Goal: Communication & Community: Answer question/provide support

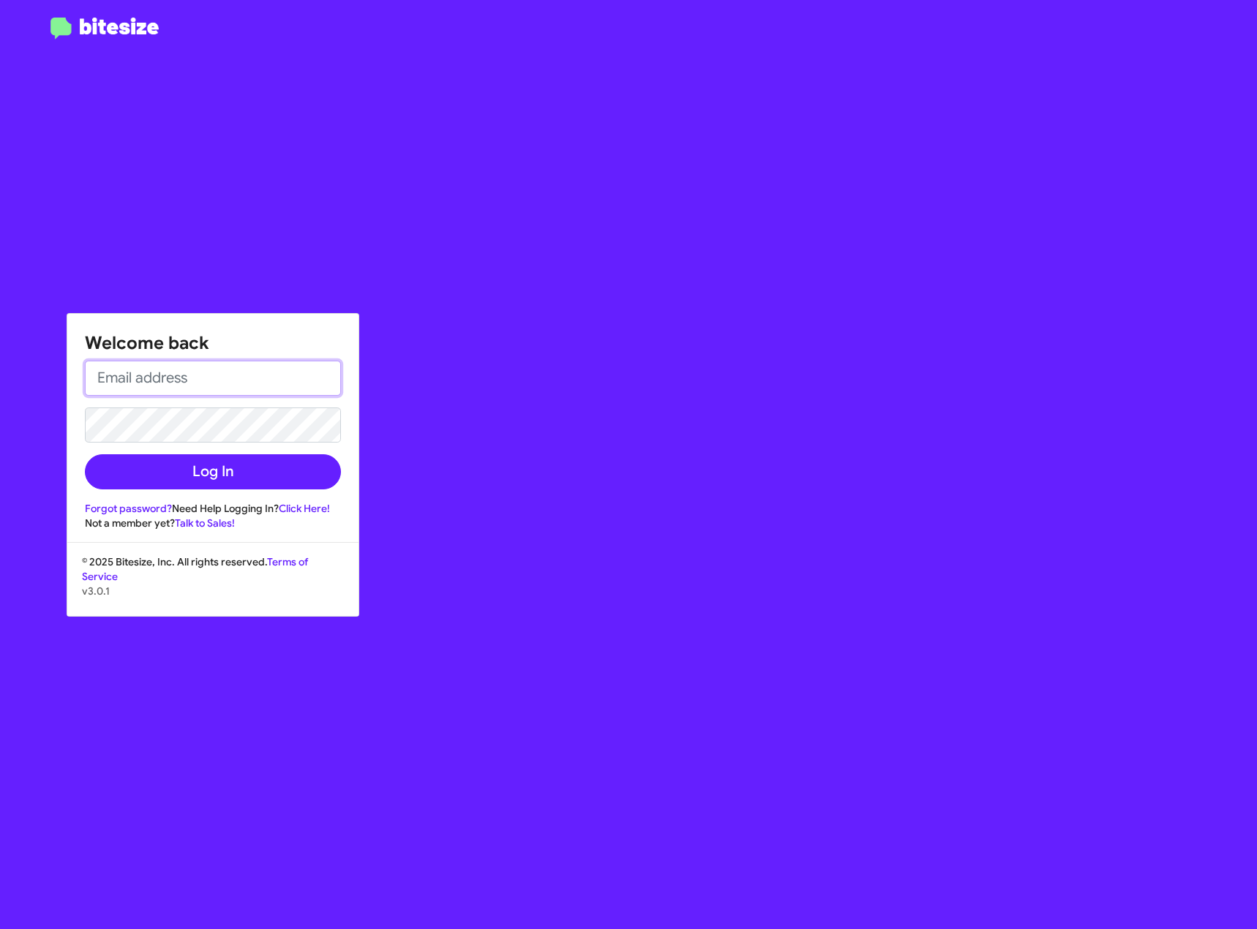
click at [176, 383] on input "email" at bounding box center [213, 378] width 256 height 35
click at [660, 281] on div "Welcome back Log In Forgot password? Need Help Logging In? Click Here! Not a me…" at bounding box center [732, 464] width 1047 height 929
click at [217, 364] on input "email" at bounding box center [213, 378] width 256 height 35
type input "[EMAIL_ADDRESS][DOMAIN_NAME]"
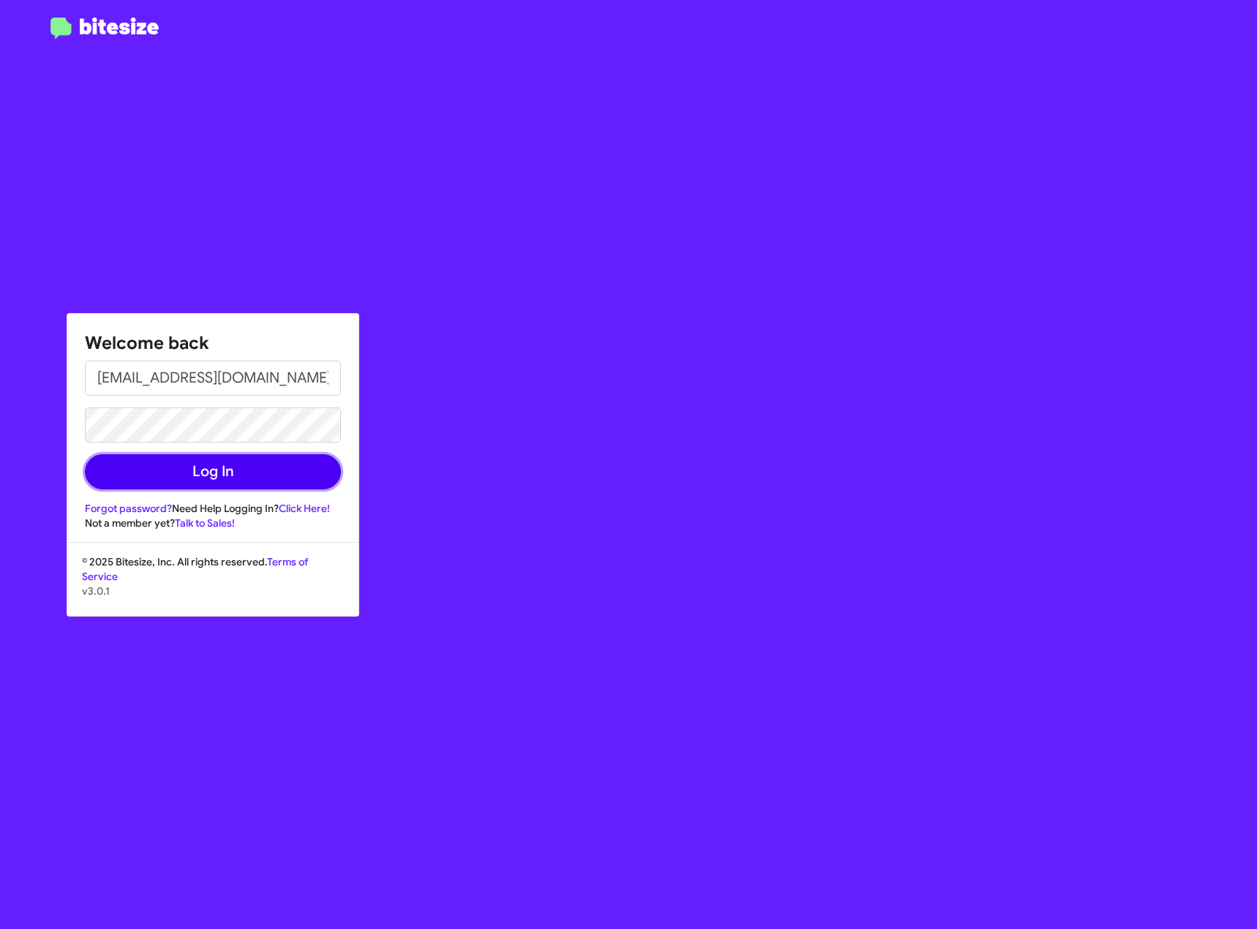
click at [268, 481] on button "Log In" at bounding box center [213, 471] width 256 height 35
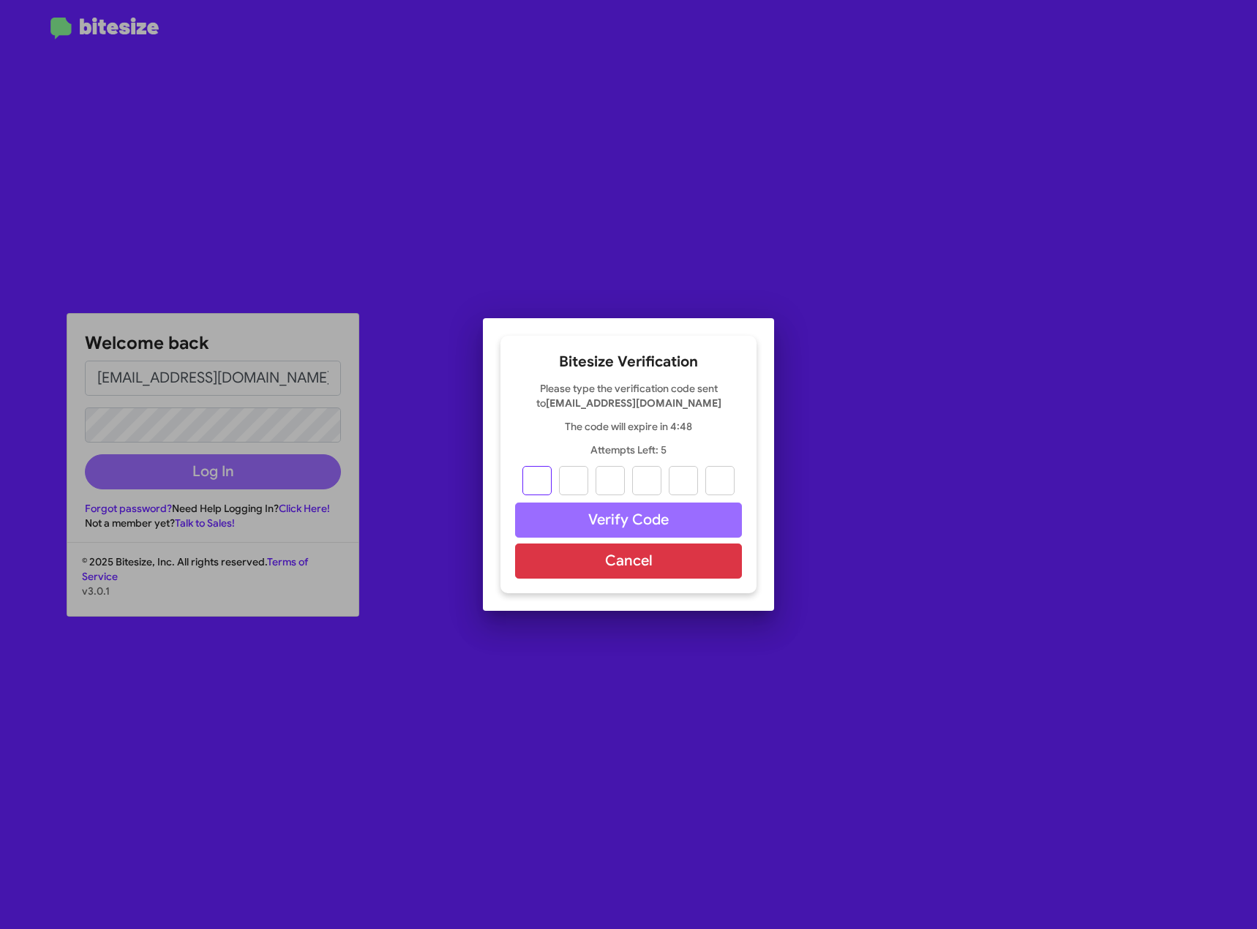
click at [543, 481] on input "text" at bounding box center [536, 480] width 29 height 29
type input "6"
type input "5"
type input "7"
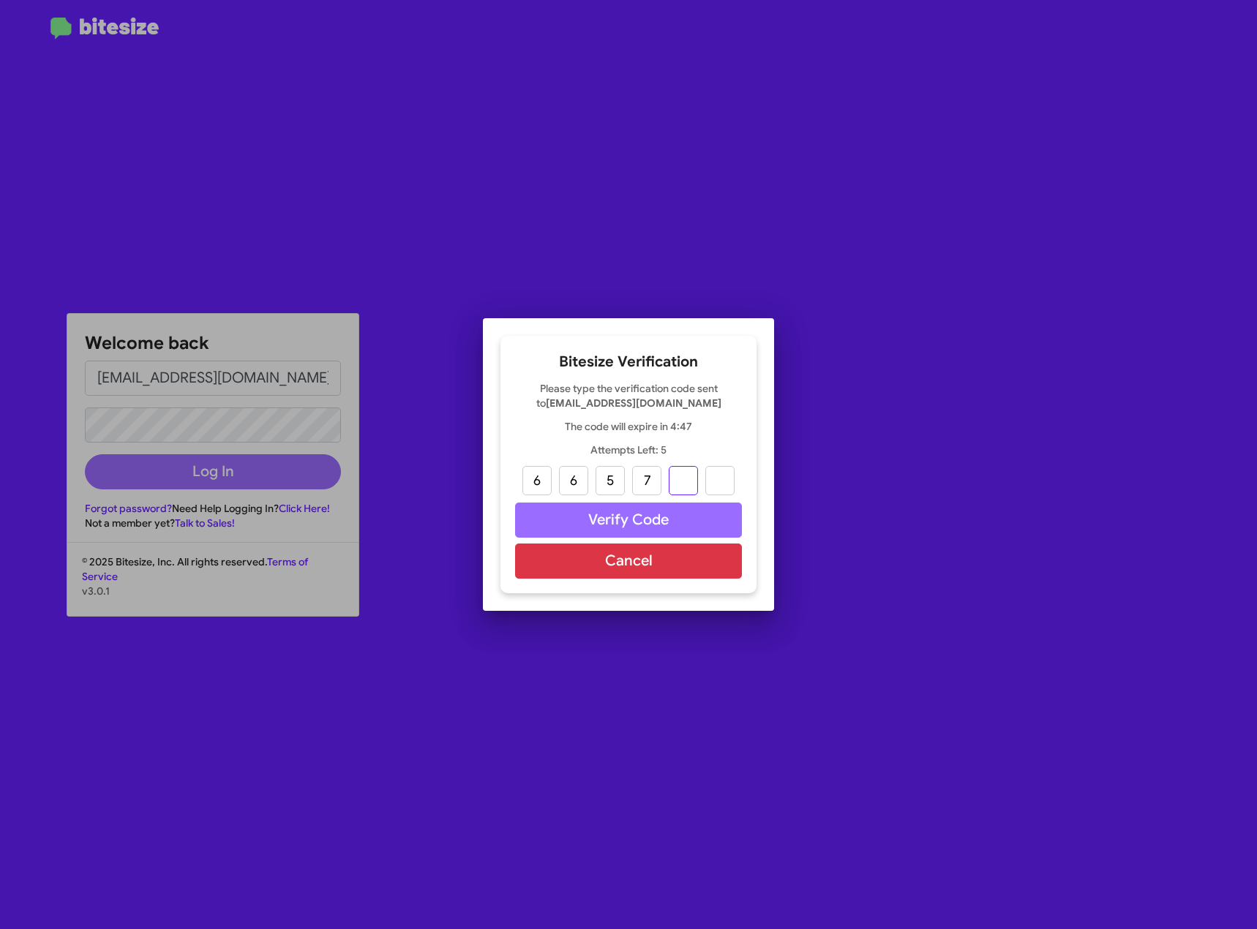
type input "8"
type input "7"
click at [640, 526] on button "Verify Code" at bounding box center [628, 519] width 227 height 35
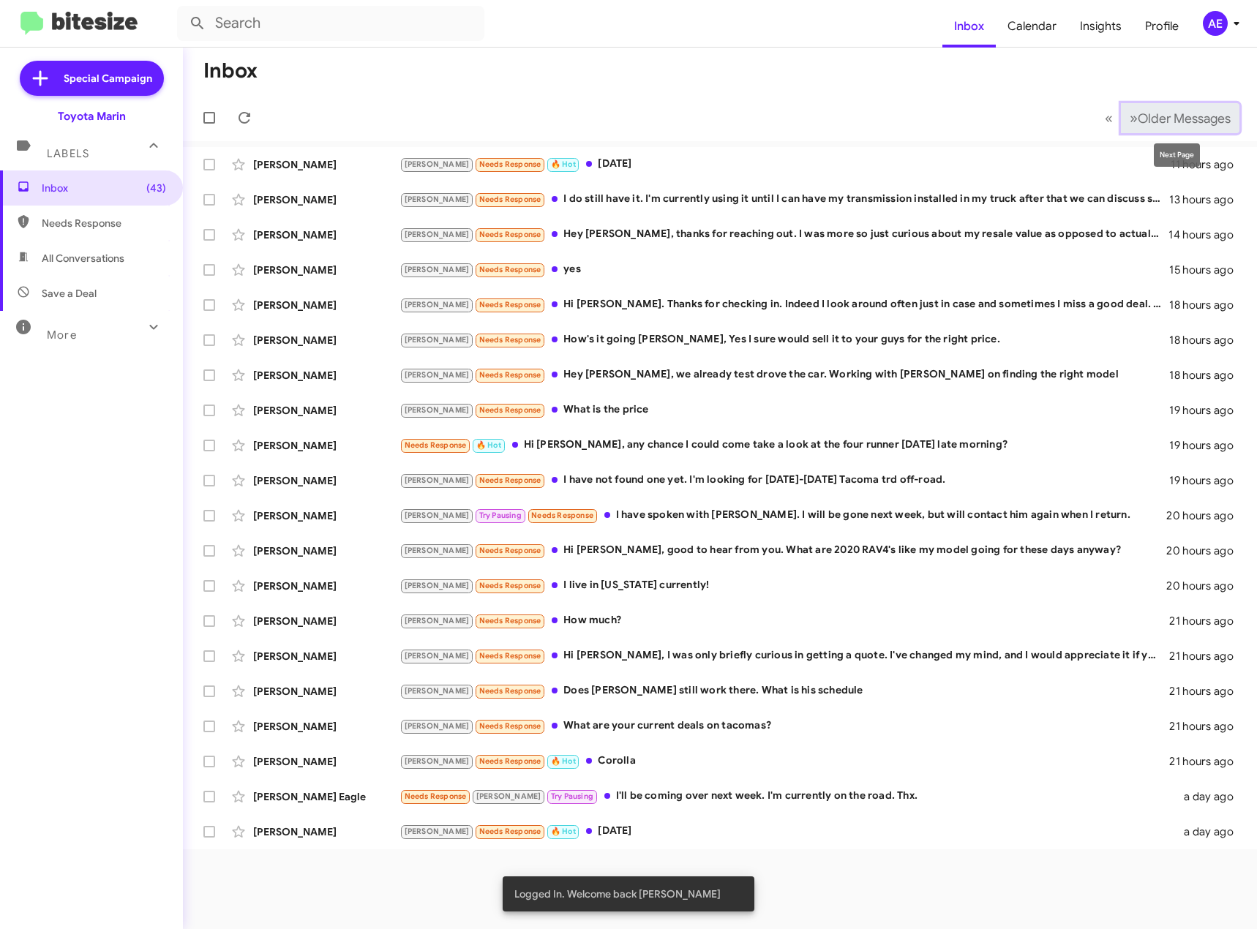
click at [1129, 118] on span "»" at bounding box center [1133, 118] width 8 height 18
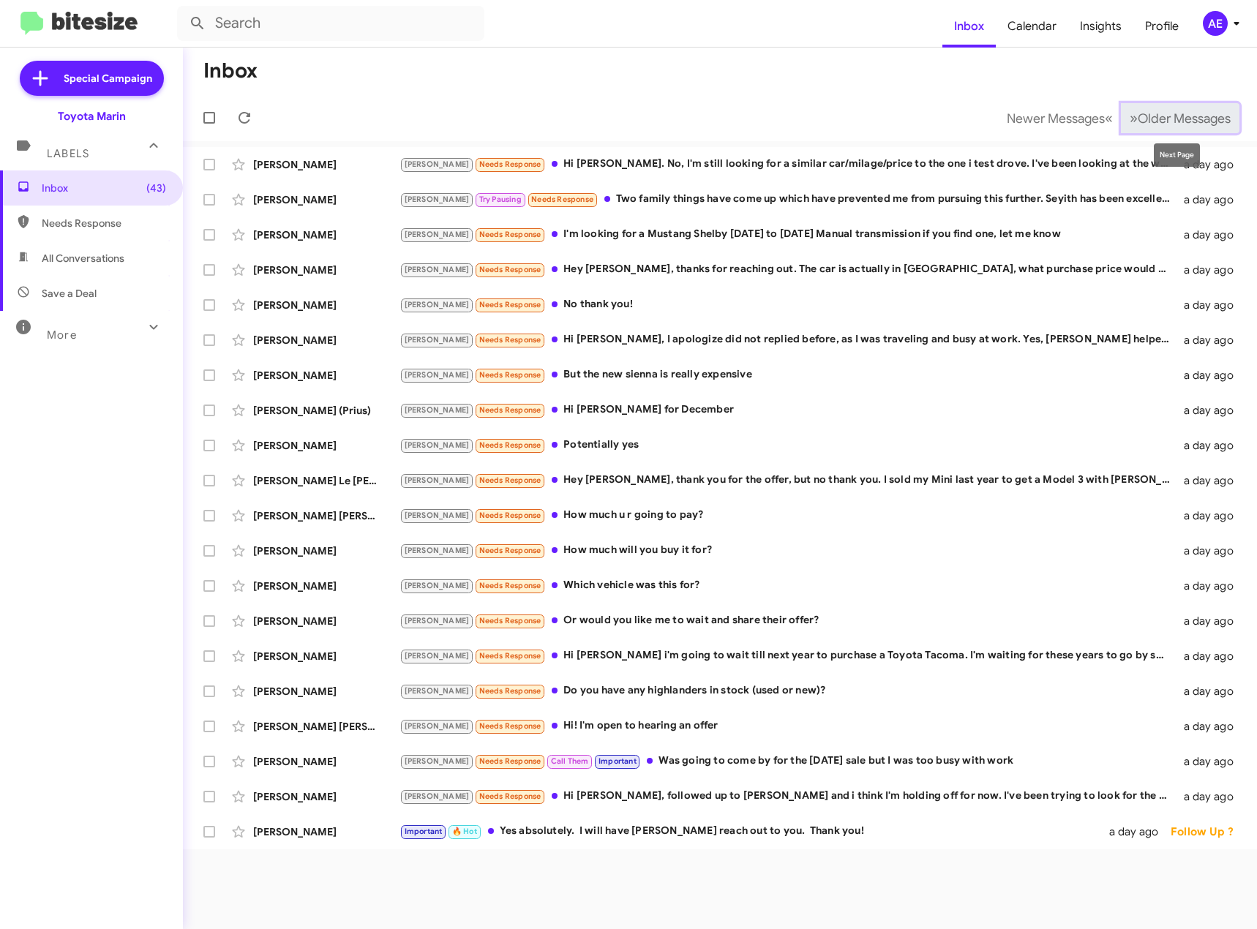
click at [1129, 117] on span "»" at bounding box center [1133, 118] width 8 height 18
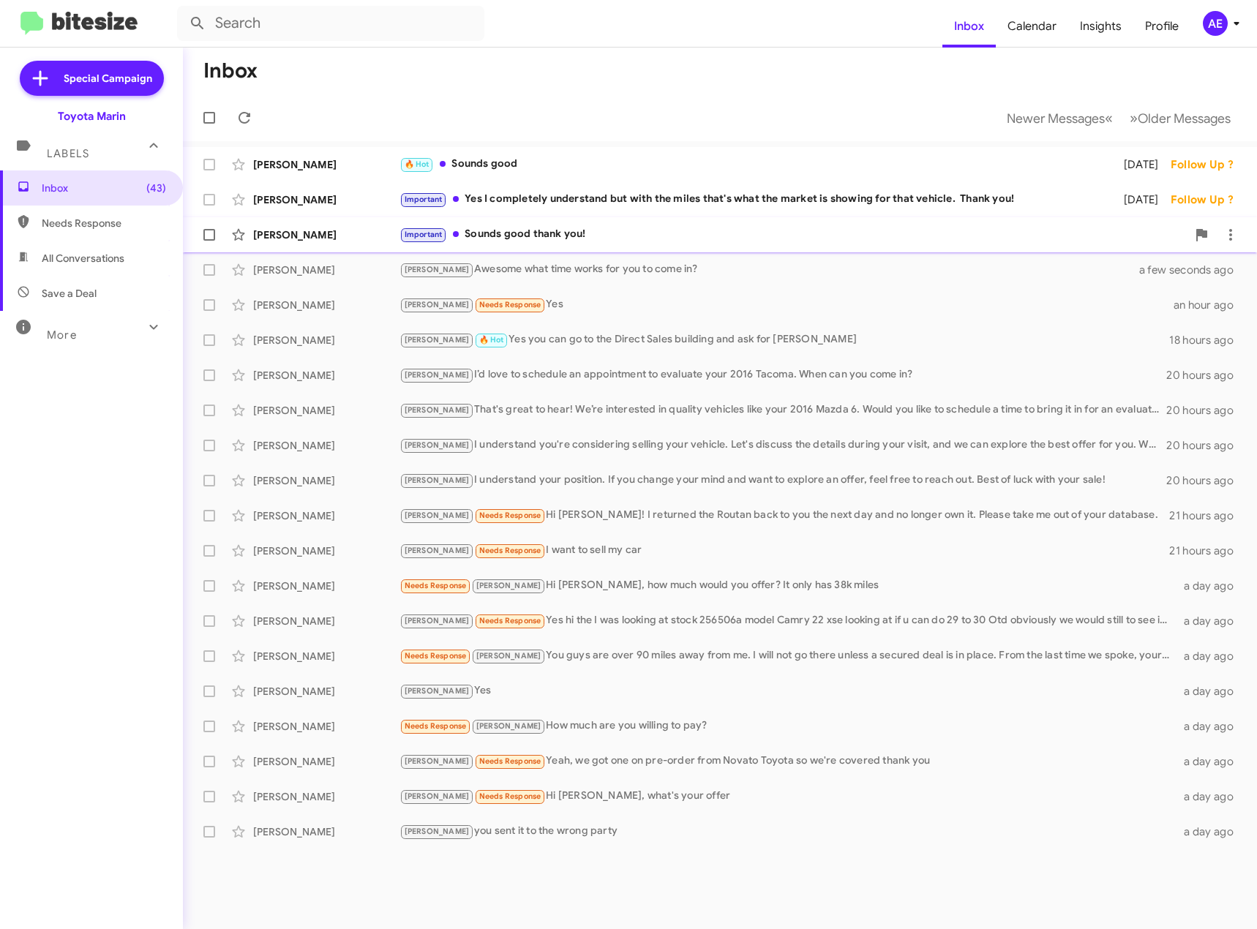
click at [515, 237] on div "Important Sounds good thank you!" at bounding box center [792, 234] width 787 height 17
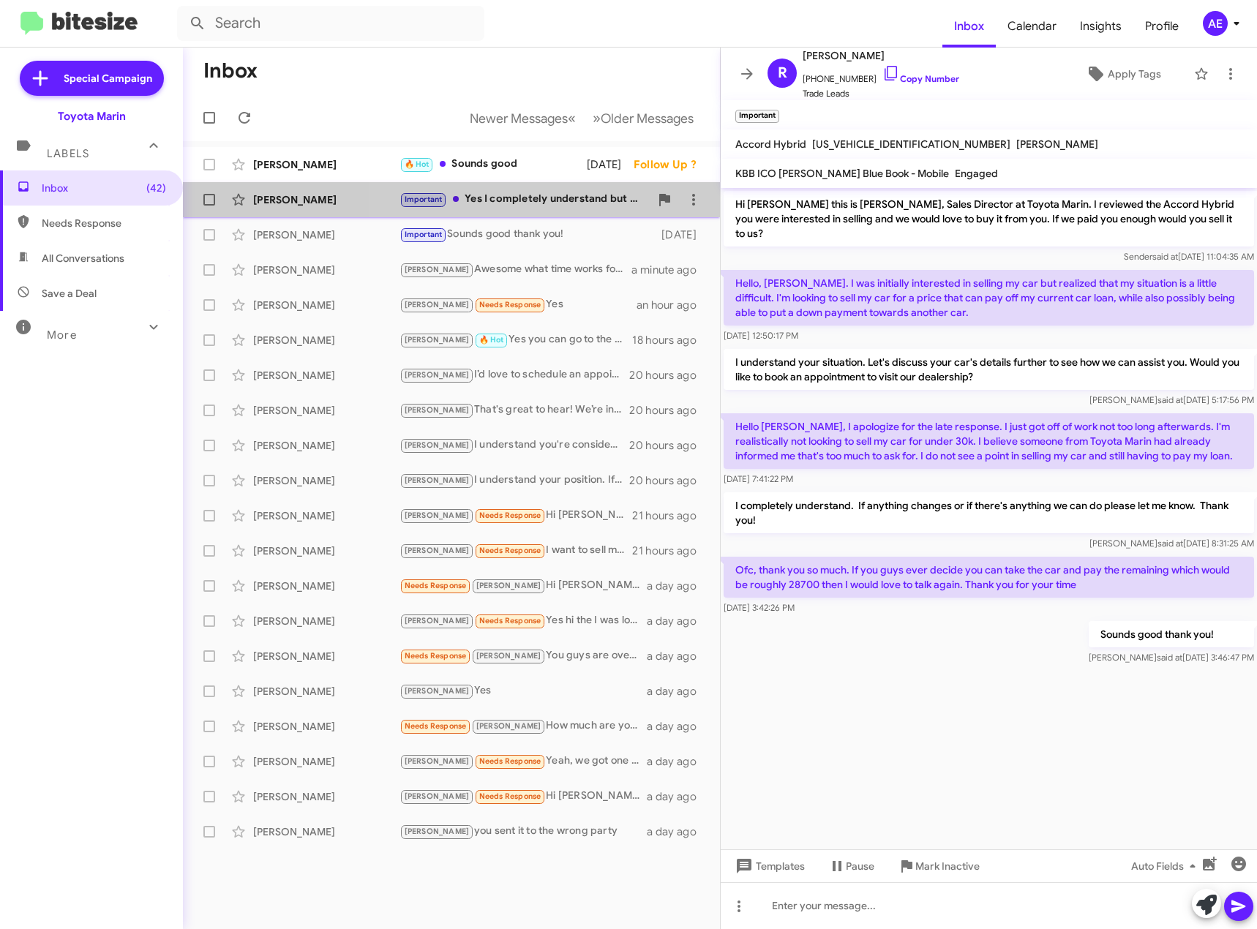
click at [523, 202] on div "Important Yes I completely understand but with the miles that's what the market…" at bounding box center [524, 199] width 250 height 17
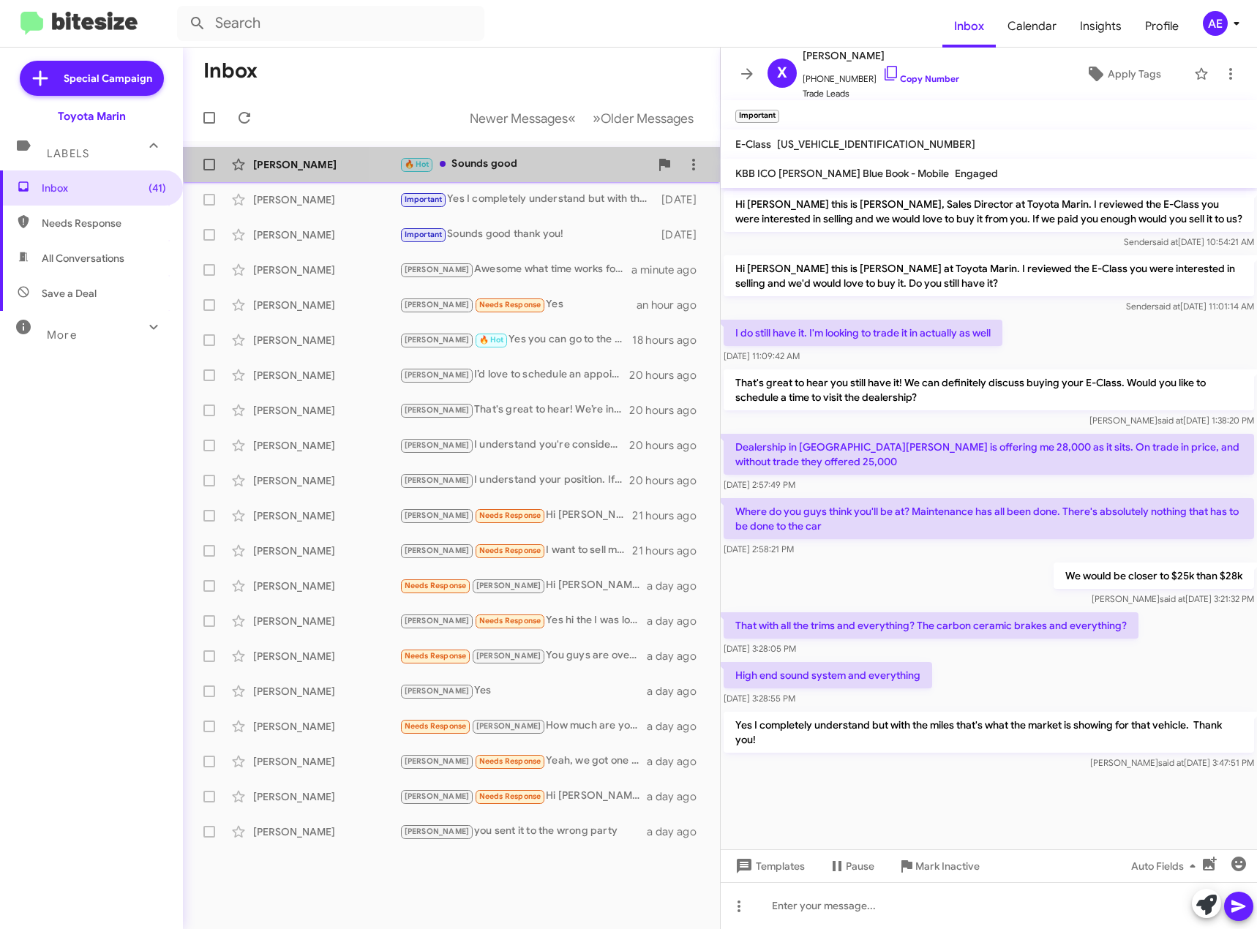
click at [472, 159] on div "🔥 Hot Sounds good" at bounding box center [524, 164] width 250 height 17
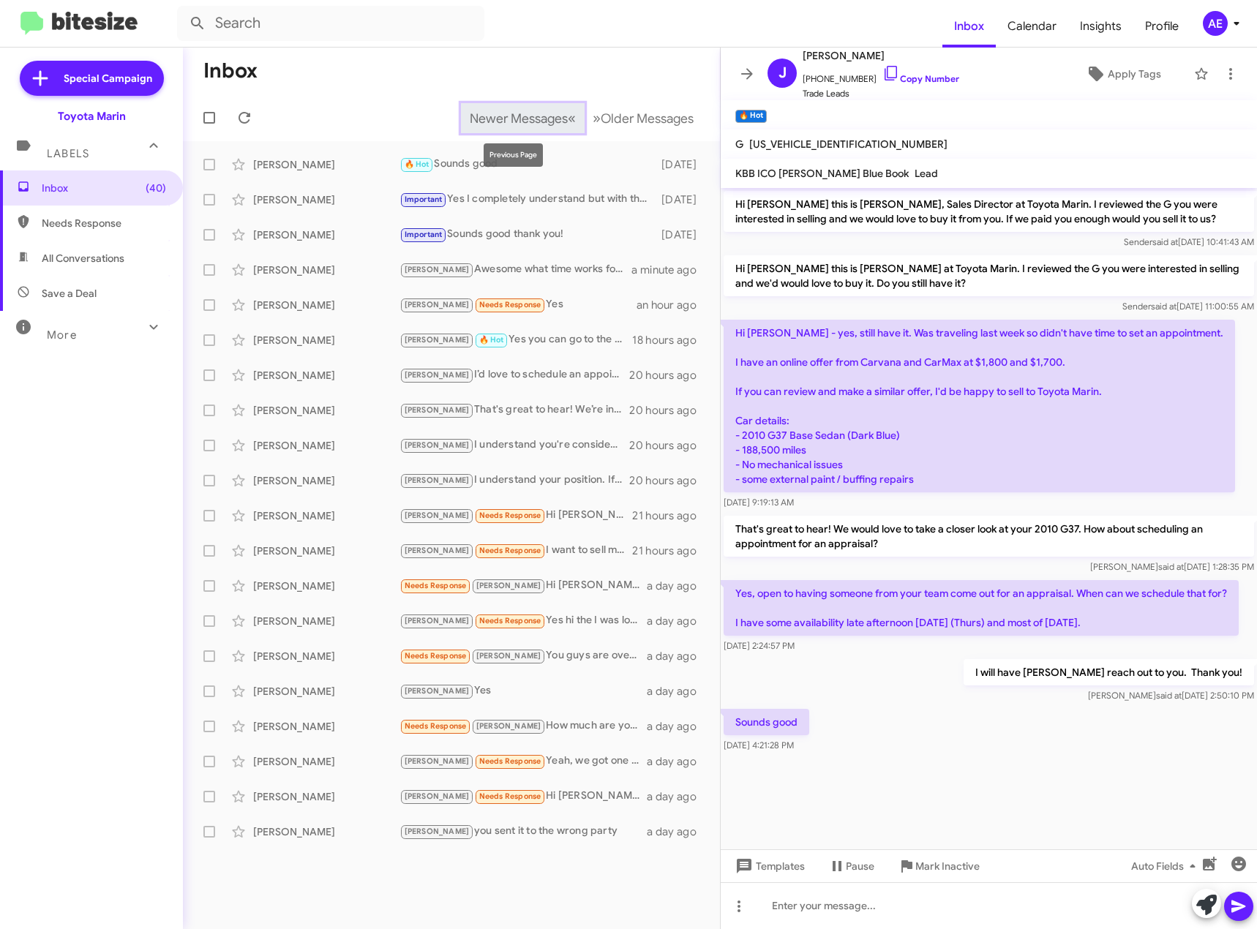
click at [521, 112] on span "Newer Messages" at bounding box center [519, 118] width 98 height 16
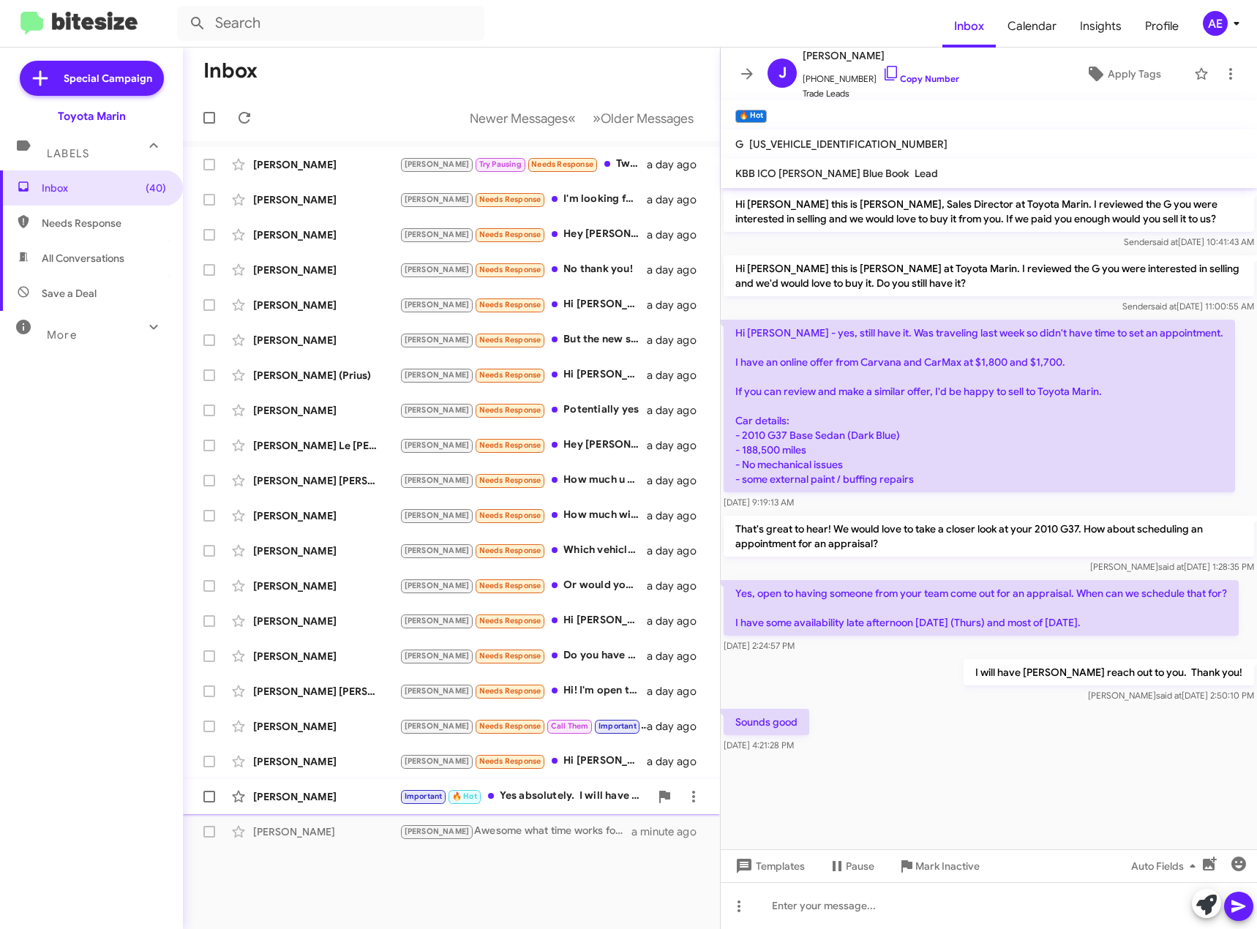
click at [538, 793] on div "Important 🔥 Hot Yes absolutely. I will have [PERSON_NAME] reach out to you. Tha…" at bounding box center [524, 796] width 250 height 17
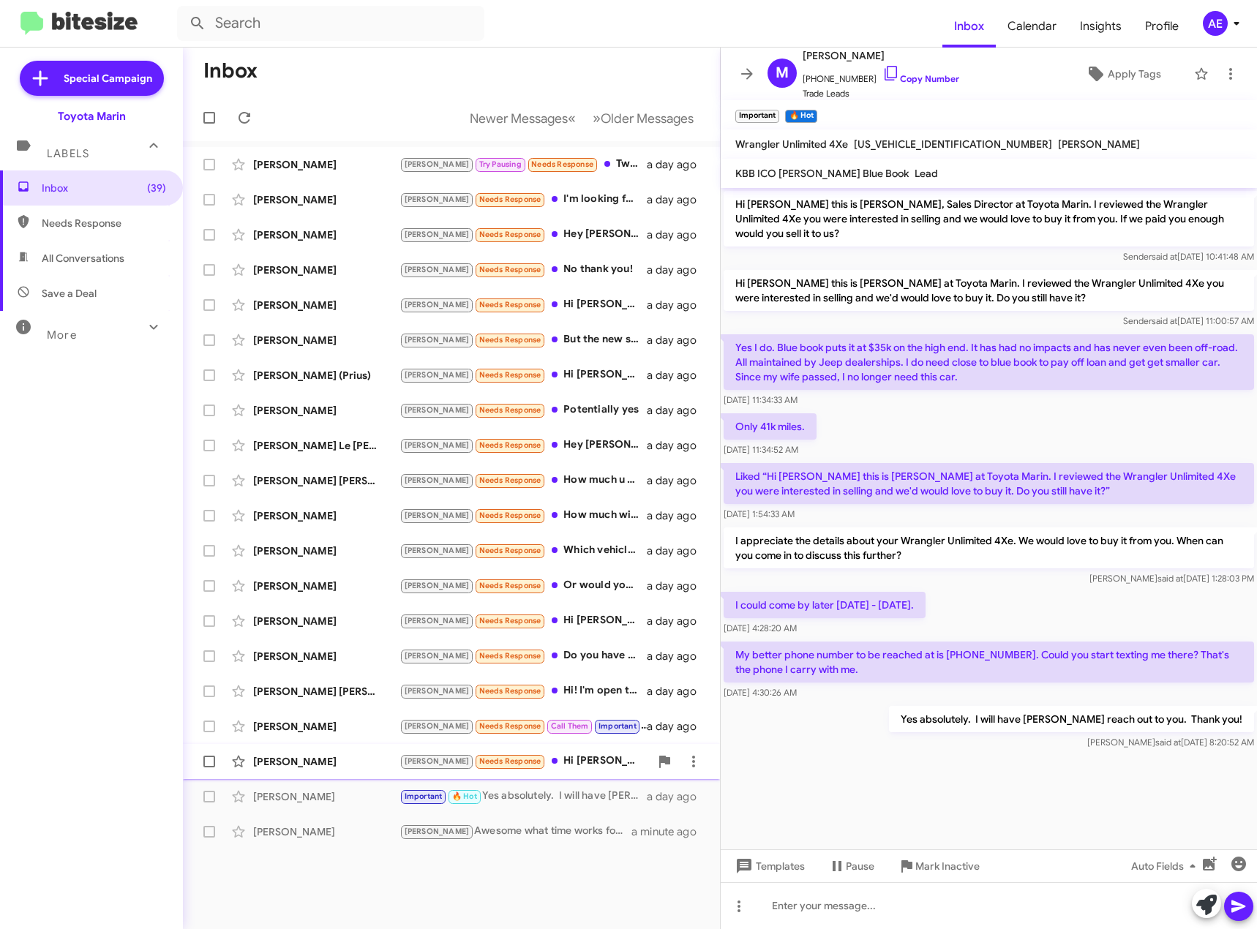
click at [574, 757] on div "[PERSON_NAME] Needs Response Hi [PERSON_NAME], followed up to [PERSON_NAME] and…" at bounding box center [524, 761] width 250 height 17
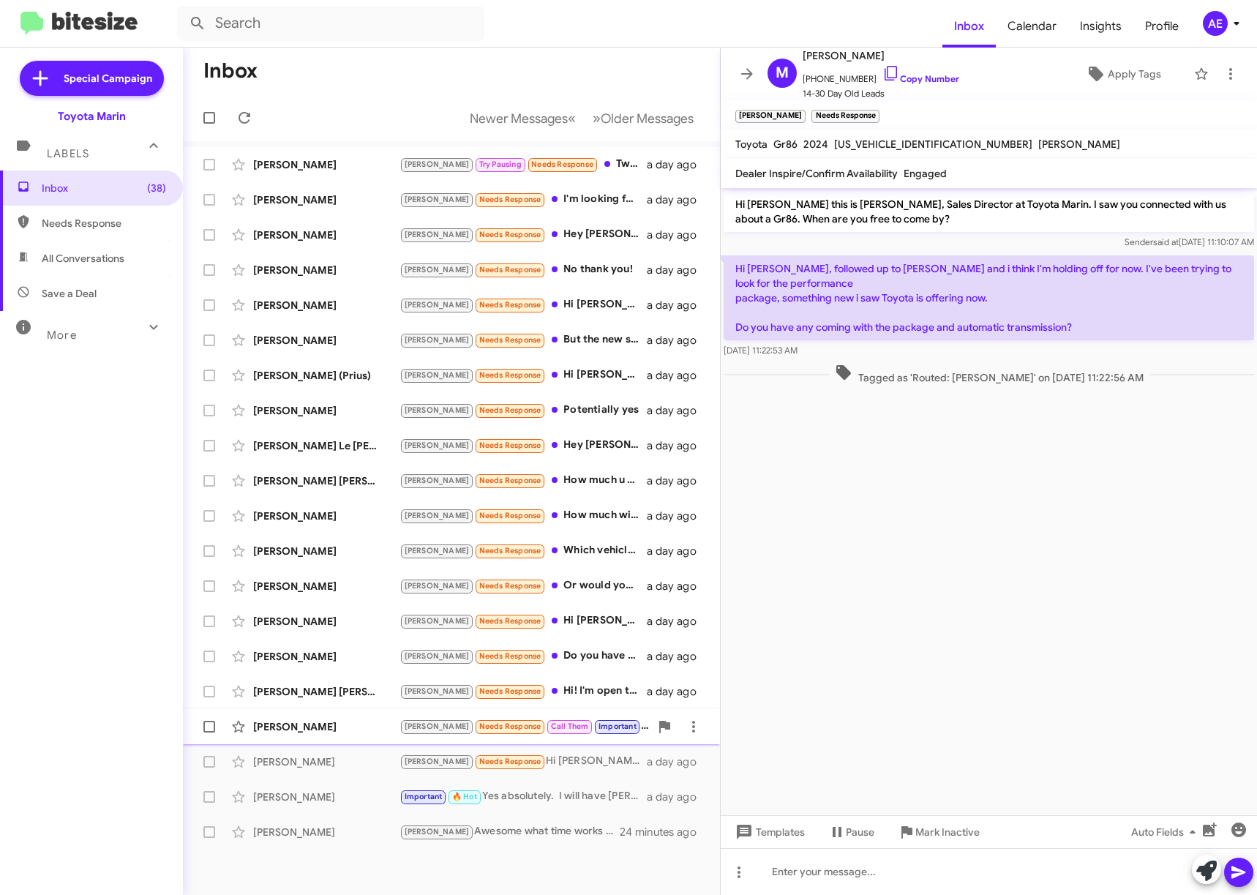
click at [623, 726] on div "[PERSON_NAME] Needs Response Call Them Important Was going to come by for the […" at bounding box center [524, 726] width 250 height 17
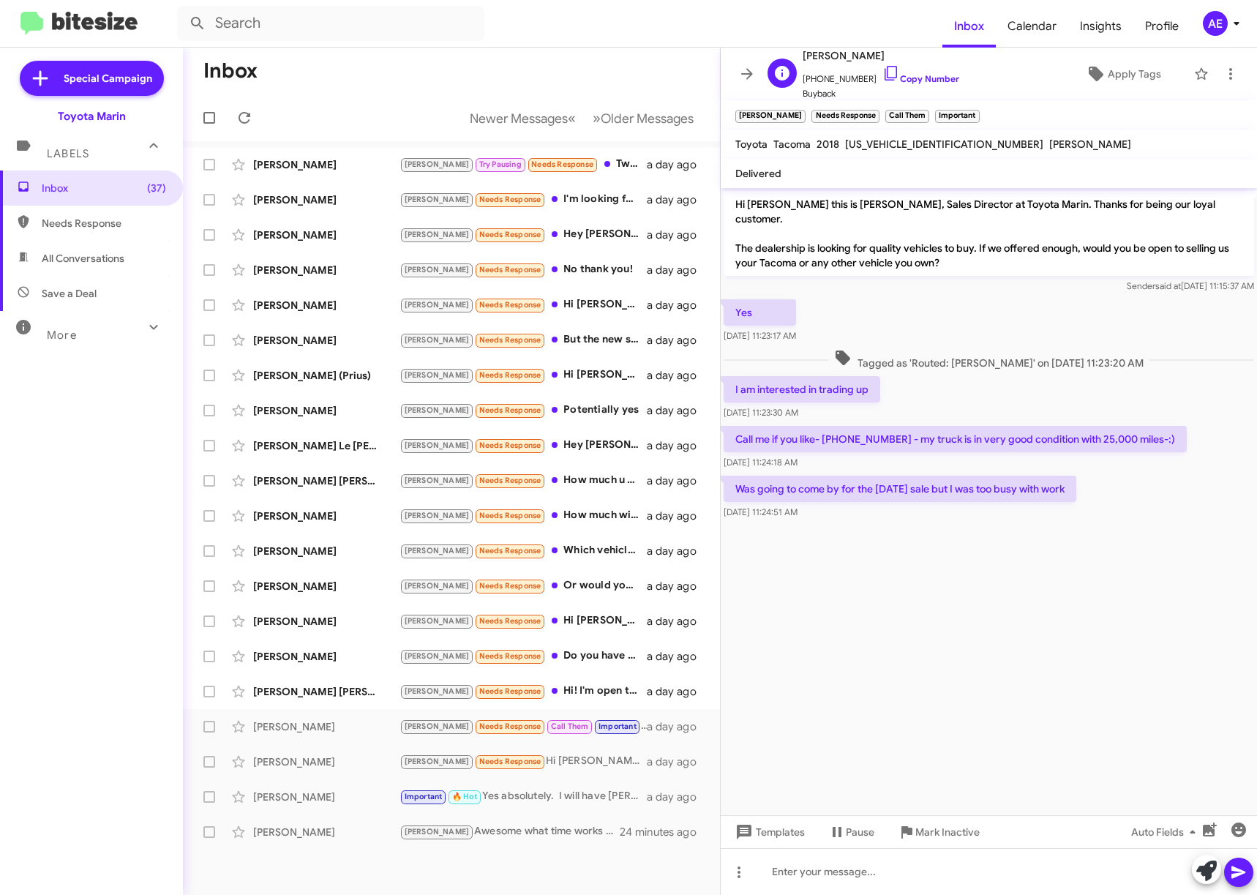
click at [882, 73] on icon at bounding box center [891, 73] width 18 height 18
click at [1013, 653] on cdk-virtual-scroll-viewport "Hi [PERSON_NAME] this is [PERSON_NAME], Sales Director at Toyota Marin. Thanks …" at bounding box center [988, 501] width 536 height 627
click at [953, 529] on div at bounding box center [988, 533] width 536 height 22
click at [969, 522] on div at bounding box center [988, 533] width 536 height 22
click at [968, 522] on div at bounding box center [988, 533] width 536 height 22
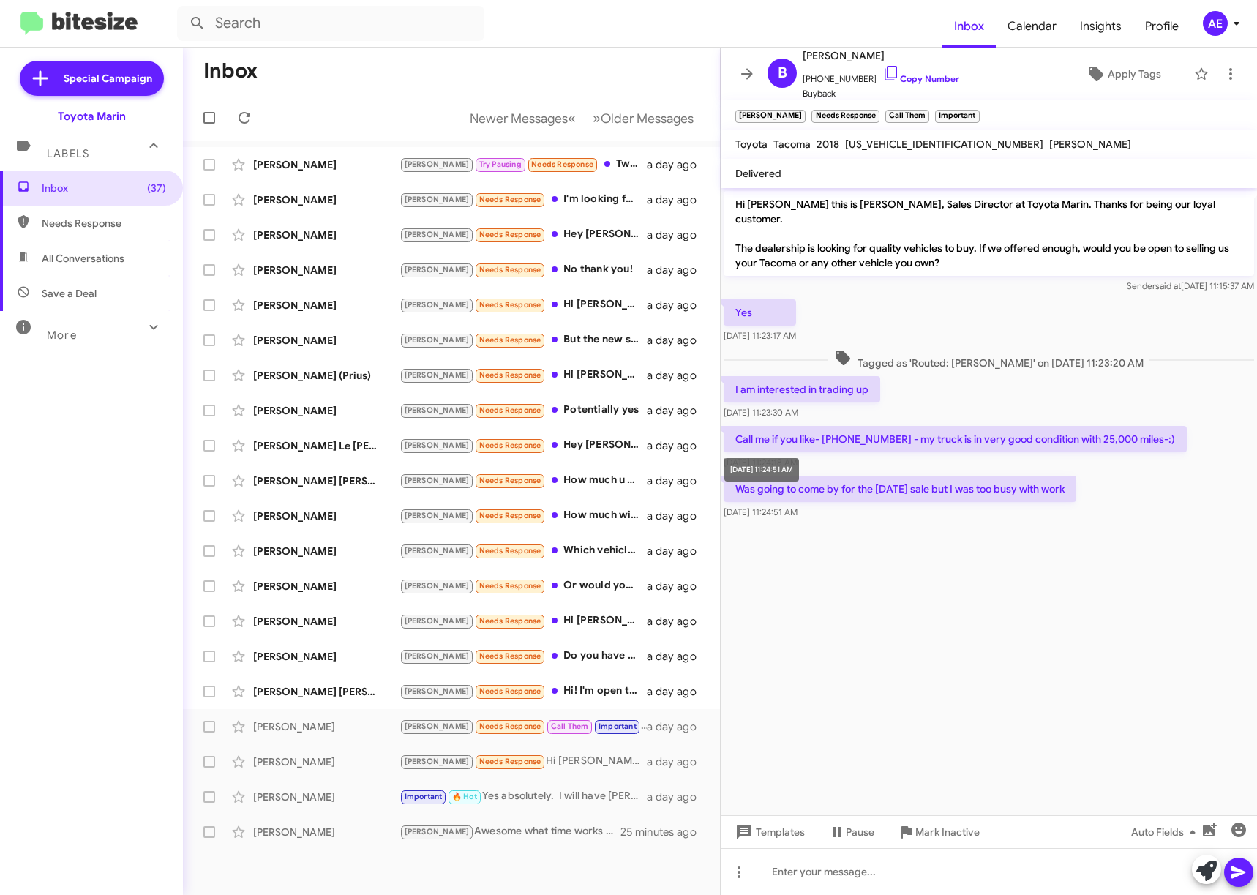
drag, startPoint x: 903, startPoint y: 500, endPoint x: 726, endPoint y: 502, distance: 177.7
click at [726, 505] on div "[DATE] 11:24:51 AM" at bounding box center [899, 512] width 353 height 15
click at [883, 522] on div at bounding box center [988, 533] width 536 height 22
click at [1016, 546] on cdk-virtual-scroll-viewport "Hi [PERSON_NAME] this is [PERSON_NAME], Sales Director at Toyota Marin. Thanks …" at bounding box center [988, 501] width 536 height 627
